Goal: Task Accomplishment & Management: Manage account settings

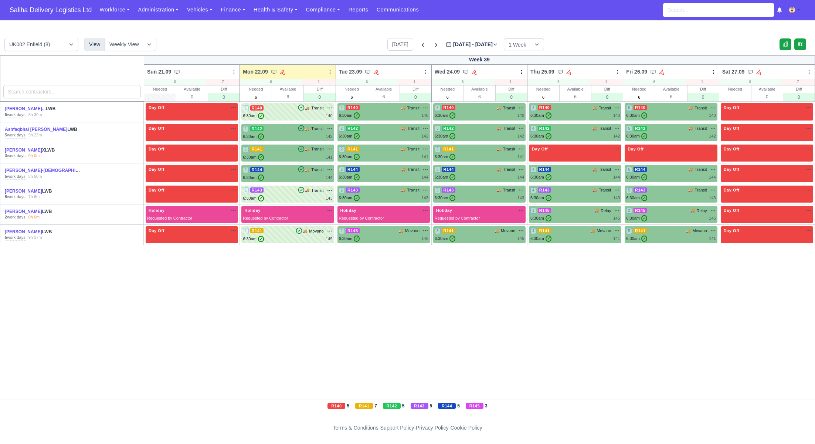
click at [21, 9] on span "Saliha Delivery Logistics Ltd" at bounding box center [51, 10] width 90 height 15
click at [281, 151] on div "1 R141 🚚 Transit" at bounding box center [288, 149] width 90 height 7
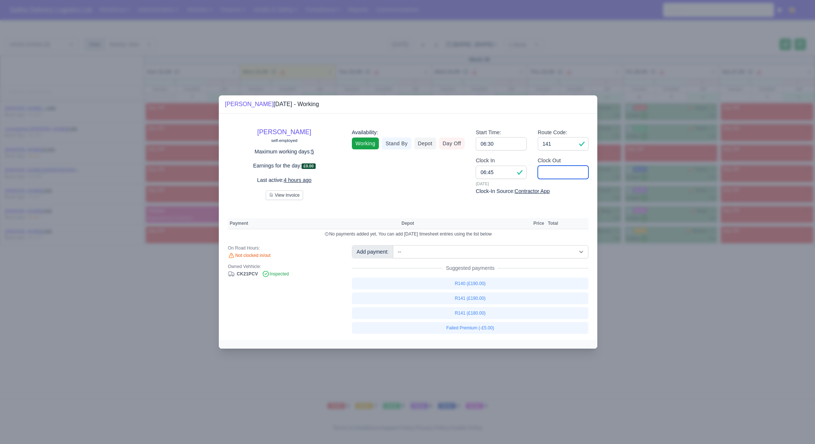
click at [548, 176] on input "Clock Out" at bounding box center [563, 172] width 51 height 13
type input "14:40"
click at [486, 300] on link "R141 (£190.00)" at bounding box center [470, 299] width 237 height 12
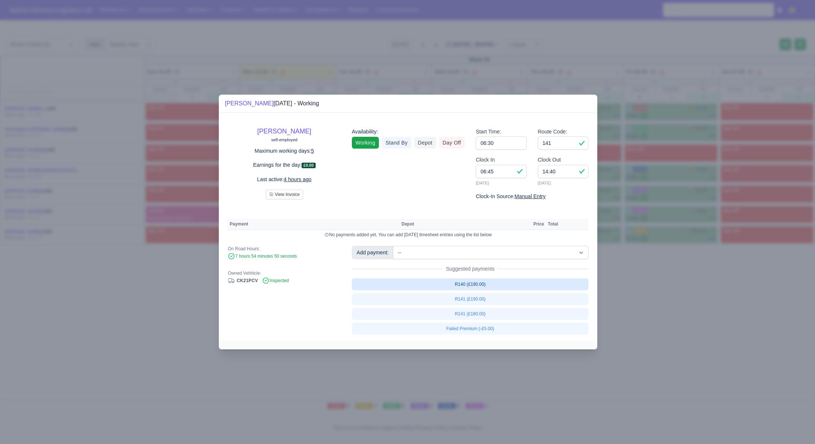
select select "1"
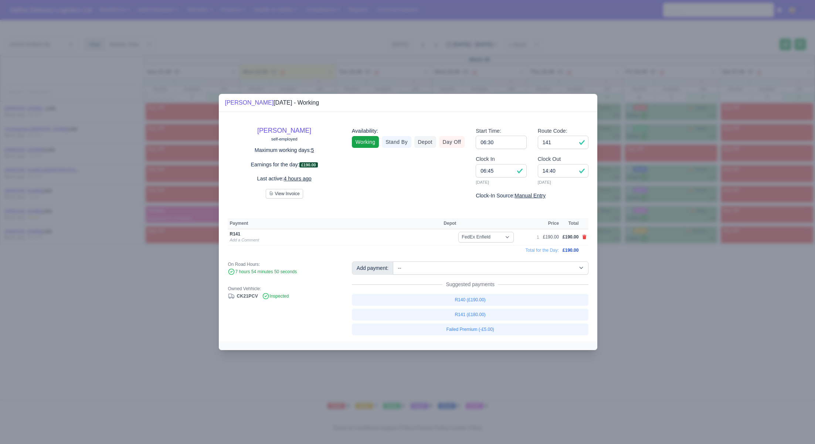
drag, startPoint x: 696, startPoint y: 316, endPoint x: 560, endPoint y: 234, distance: 159.1
click at [696, 316] on div at bounding box center [407, 222] width 815 height 444
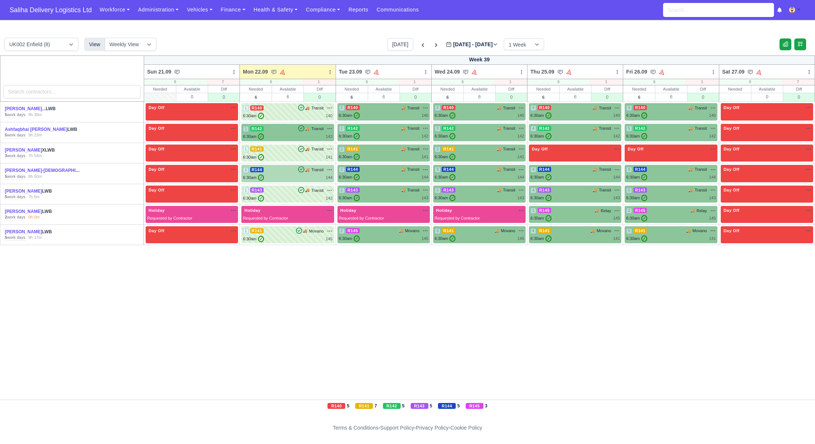
click at [281, 177] on div "6:30am ✓ 144" at bounding box center [288, 178] width 90 height 6
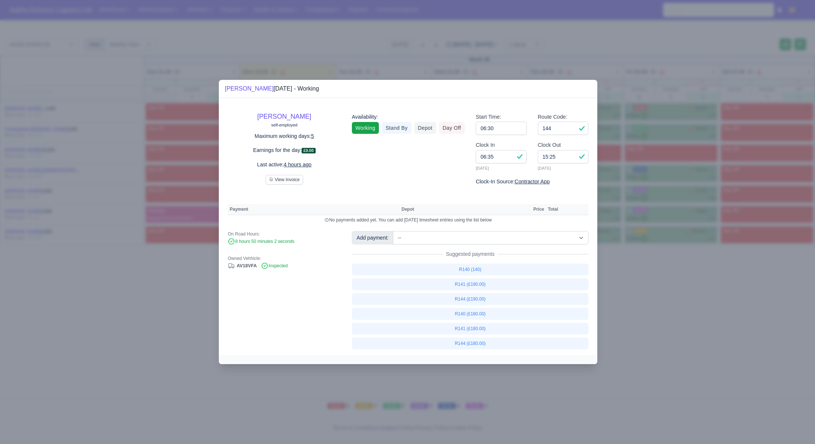
drag, startPoint x: 669, startPoint y: 304, endPoint x: 636, endPoint y: 282, distance: 39.9
click at [666, 302] on div at bounding box center [407, 222] width 815 height 444
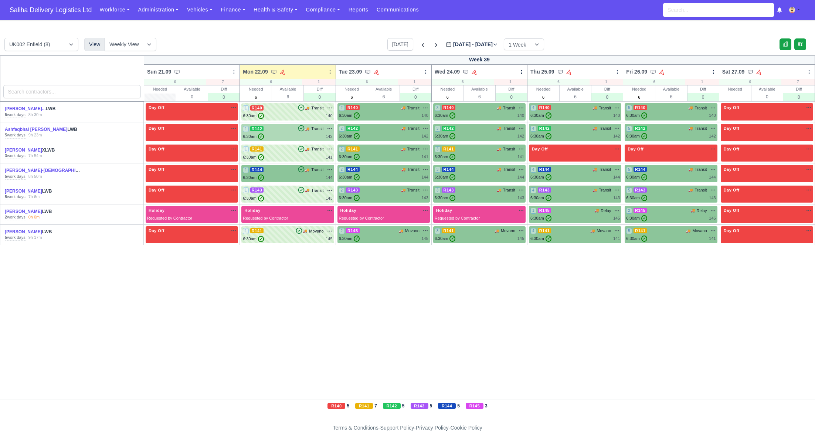
click at [292, 136] on div "6:30am ✓ 142" at bounding box center [288, 137] width 90 height 6
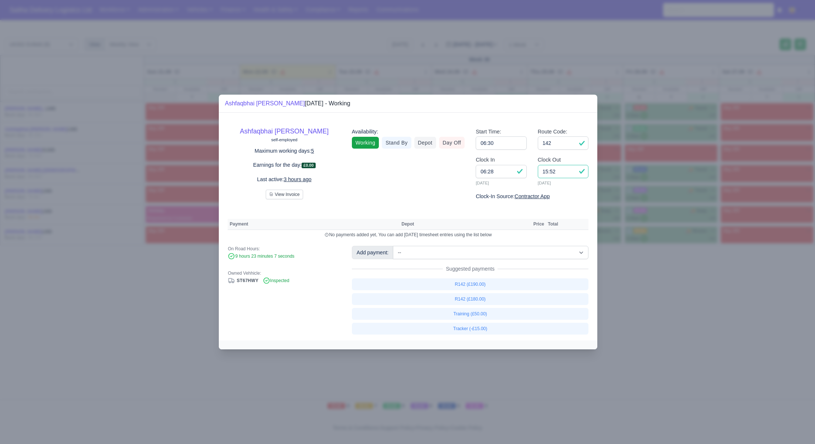
drag, startPoint x: 568, startPoint y: 173, endPoint x: 524, endPoint y: 172, distance: 44.4
click at [524, 172] on div "Clock In 06:28 22/09/2025 Clock Out 15:52 22/09/2025" at bounding box center [532, 174] width 124 height 37
type input "14:45"
click at [477, 296] on link "R142 (£180.00)" at bounding box center [470, 299] width 237 height 12
select select "1"
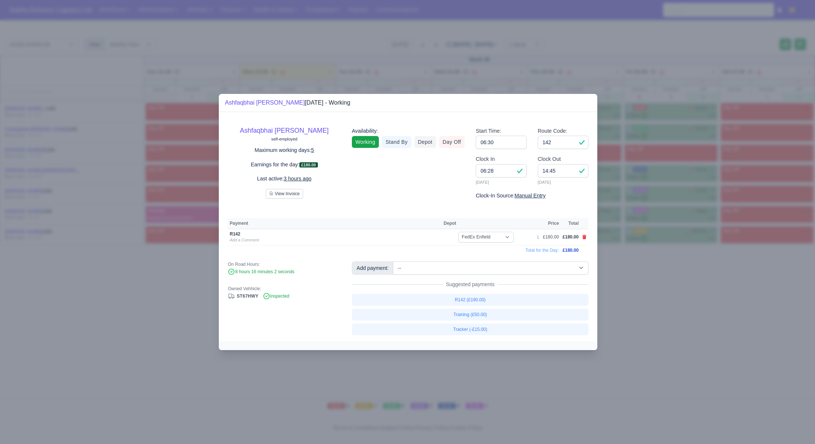
drag, startPoint x: 665, startPoint y: 313, endPoint x: 612, endPoint y: 290, distance: 57.5
click at [664, 313] on div at bounding box center [407, 222] width 815 height 444
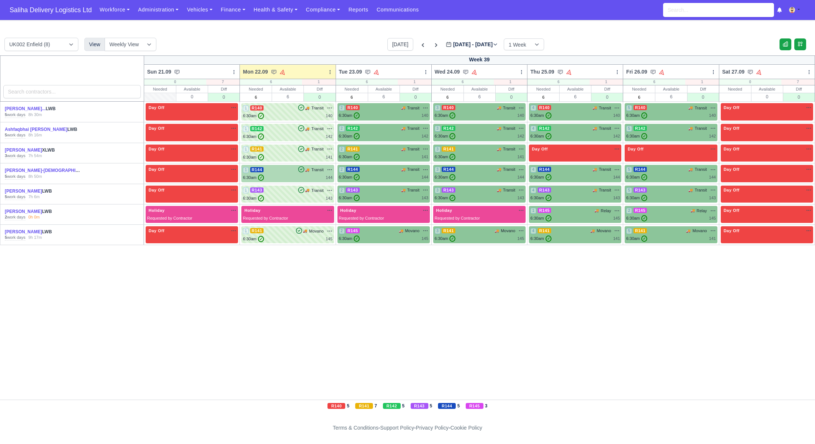
click at [290, 174] on div "1 R144 🚚 Transit" at bounding box center [288, 173] width 90 height 14
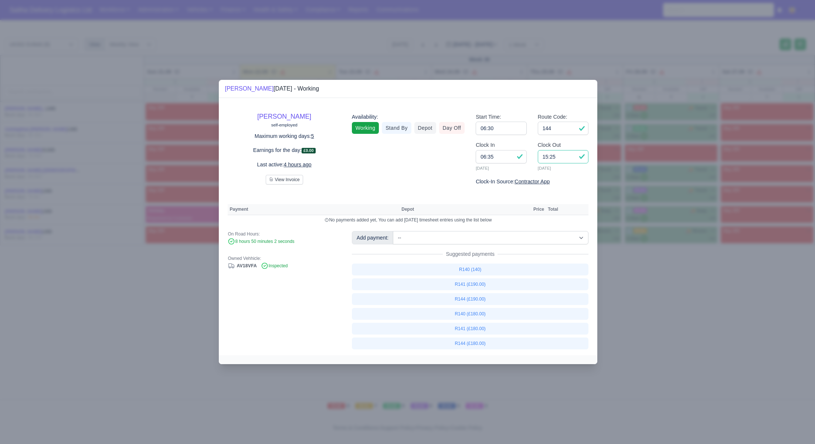
click at [572, 159] on input "15:25" at bounding box center [563, 156] width 51 height 13
type input "15:20"
click at [469, 301] on link "R144 (£190.00)" at bounding box center [470, 299] width 237 height 12
select select "1"
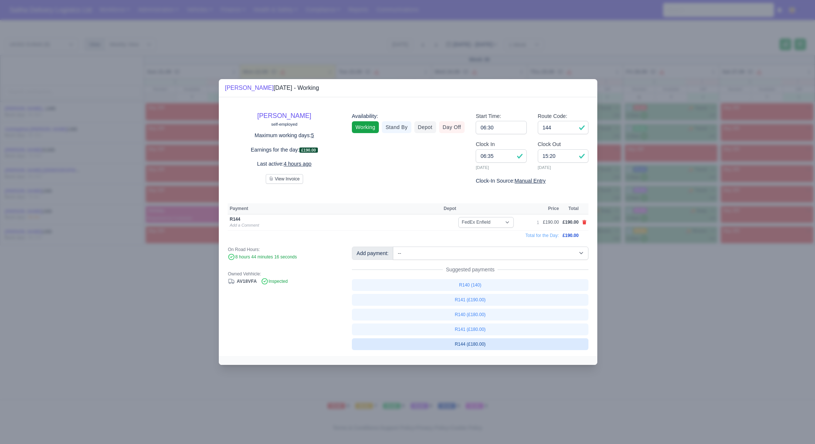
click at [467, 342] on link "R144 (£180.00)" at bounding box center [470, 344] width 237 height 12
select select "1"
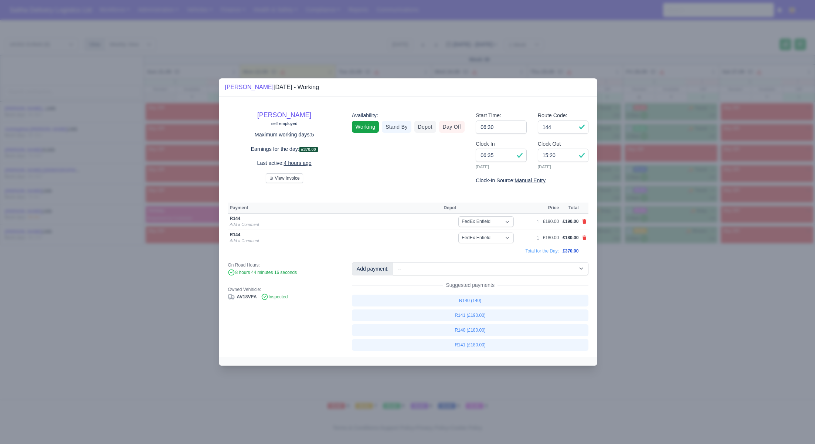
click at [588, 223] on td at bounding box center [585, 222] width 8 height 16
click at [584, 221] on icon at bounding box center [585, 221] width 4 height 4
select select
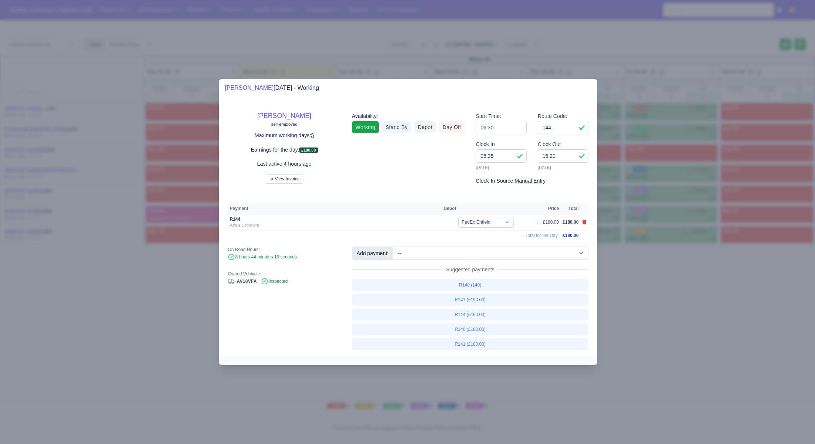
click at [648, 287] on div at bounding box center [407, 222] width 815 height 444
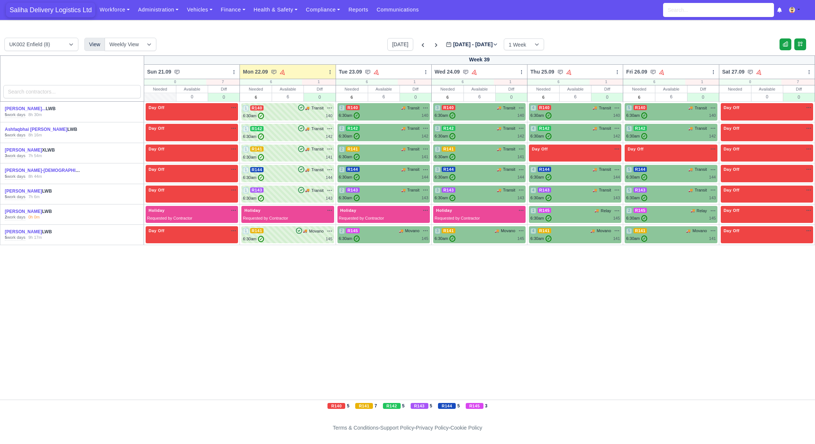
click at [31, 9] on span "Saliha Delivery Logistics Ltd" at bounding box center [51, 10] width 90 height 15
click at [44, 13] on span "Saliha Delivery Logistics Ltd" at bounding box center [51, 10] width 90 height 15
